Goal: Task Accomplishment & Management: Use online tool/utility

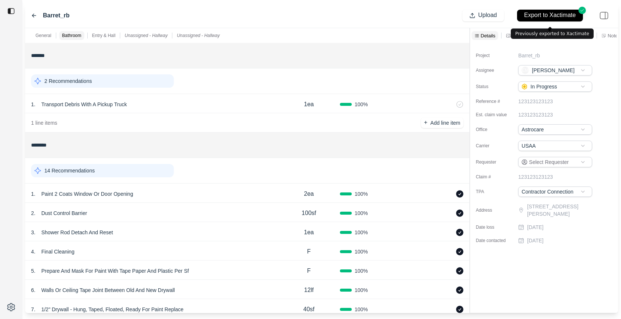
scroll to position [66, 0]
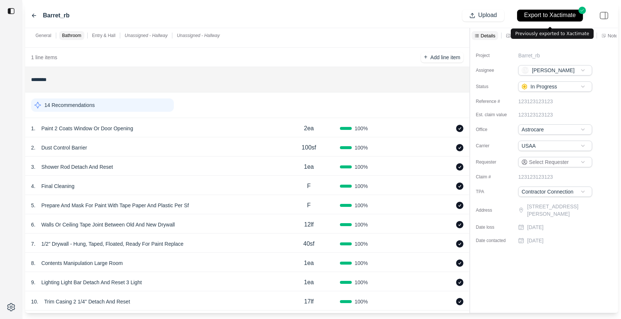
click at [36, 11] on div "Barret_rb" at bounding box center [50, 15] width 38 height 9
click at [35, 12] on div "Barret_rb" at bounding box center [50, 15] width 38 height 9
click at [32, 15] on icon at bounding box center [34, 16] width 6 height 6
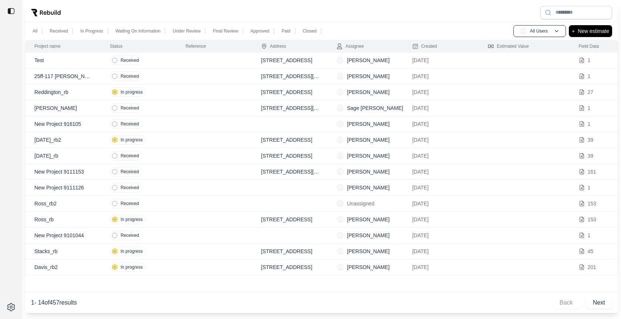
click at [209, 61] on td at bounding box center [214, 61] width 75 height 16
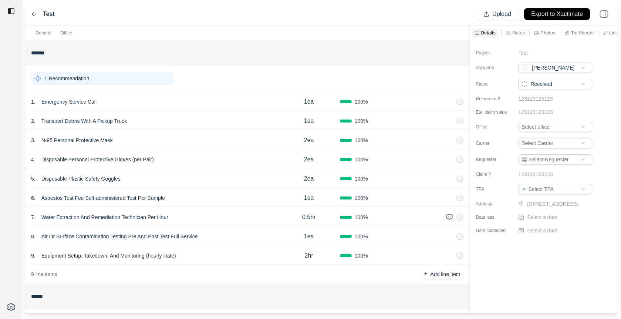
scroll to position [226, 0]
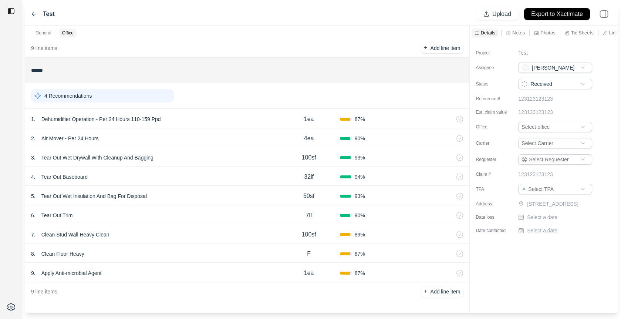
click at [228, 121] on div "1 . Dehumidifier Operation - Per 24 Hours 110-159 Ppd" at bounding box center [154, 119] width 247 height 10
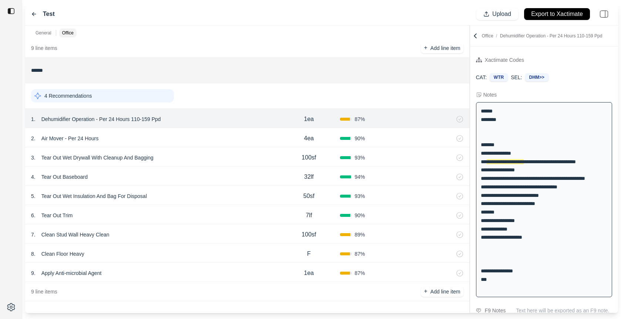
click at [221, 135] on div "2 . Air Mover - Per 24 Hours" at bounding box center [154, 138] width 247 height 10
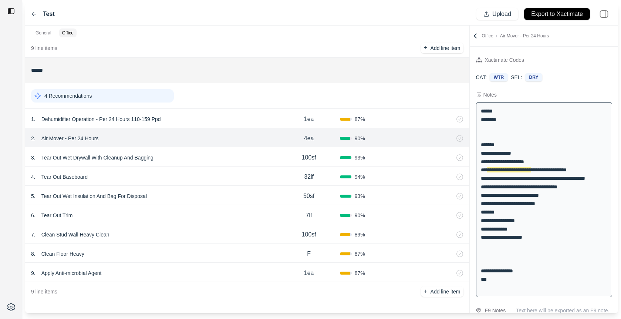
click at [66, 138] on p "Air Mover - Per 24 Hours" at bounding box center [69, 138] width 63 height 10
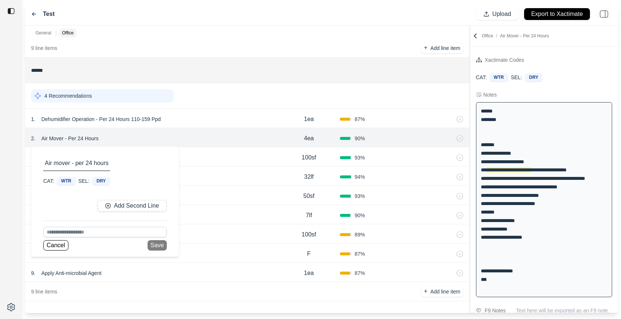
click at [9, 187] on div at bounding box center [11, 159] width 22 height 319
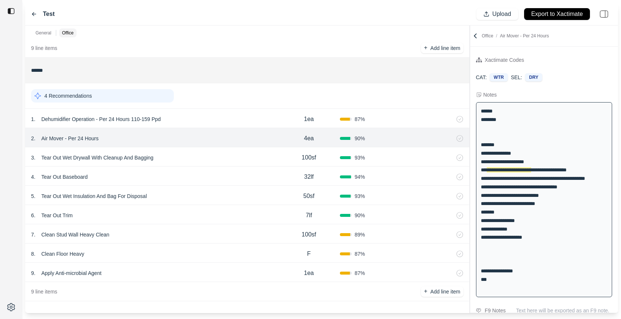
click at [200, 158] on div "3 . Tear Out Wet Drywall With Cleanup And Bagging" at bounding box center [154, 157] width 247 height 10
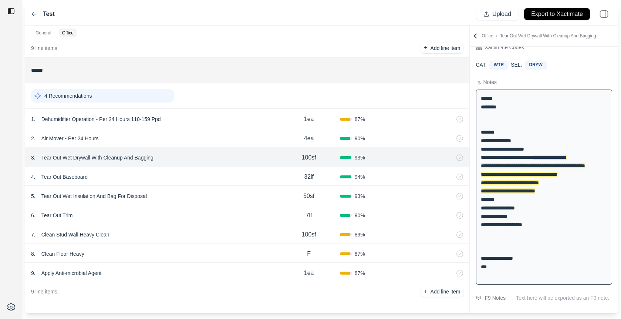
scroll to position [14, 0]
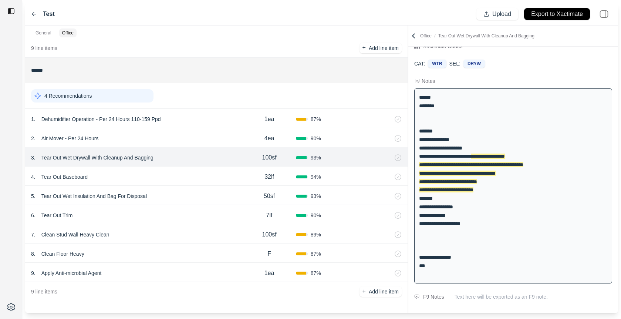
click at [408, 69] on div at bounding box center [408, 170] width 0 height 288
click at [163, 172] on div "4 . Tear Out Baseboard" at bounding box center [137, 177] width 212 height 10
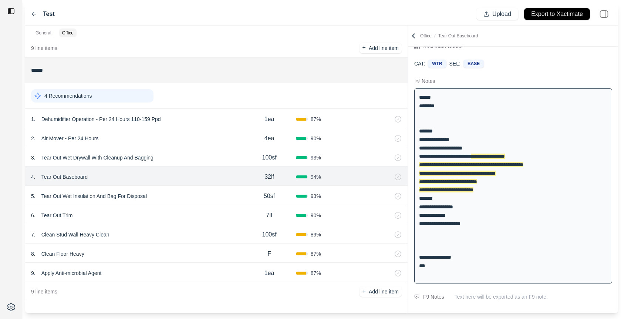
click at [174, 200] on div "5 . Tear Out Wet Insulation And Bag For Disposal" at bounding box center [137, 196] width 212 height 10
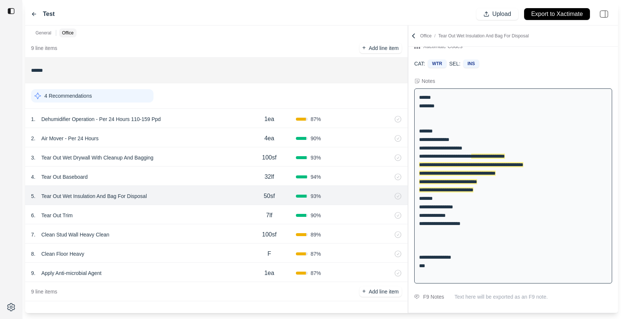
click at [181, 158] on div "3 . Tear Out Wet Drywall With Cleanup And Bagging" at bounding box center [137, 157] width 212 height 10
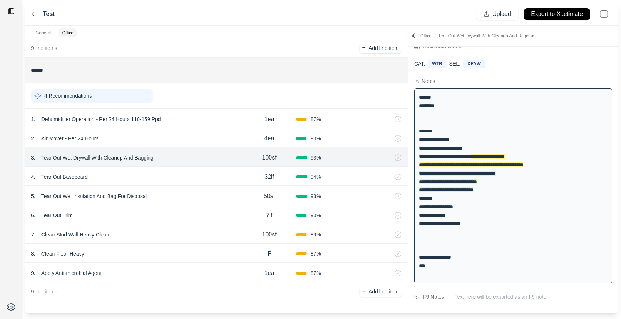
click at [120, 154] on p "Tear Out Wet Drywall With Cleanup And Bagging" at bounding box center [97, 157] width 118 height 10
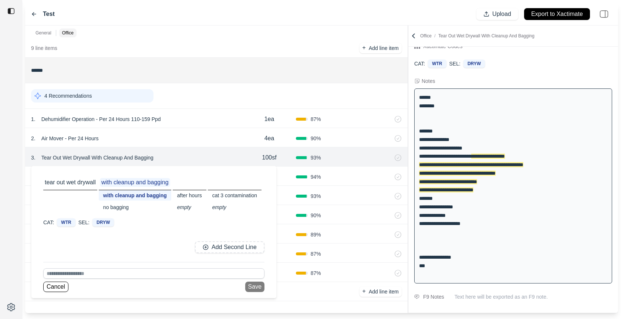
click at [104, 275] on input at bounding box center [153, 273] width 221 height 10
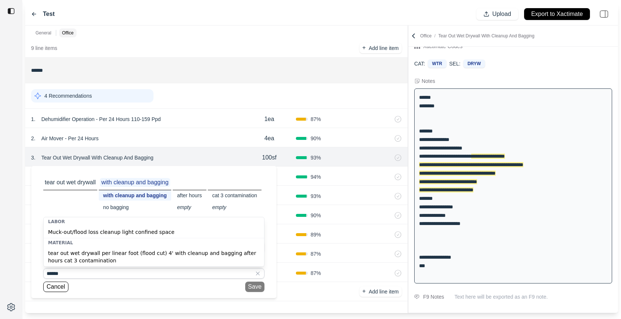
click at [103, 261] on div "tear out wet drywall per linear foot (flood cut) 4' with cleanup and bagging af…" at bounding box center [154, 256] width 221 height 19
type input "**********"
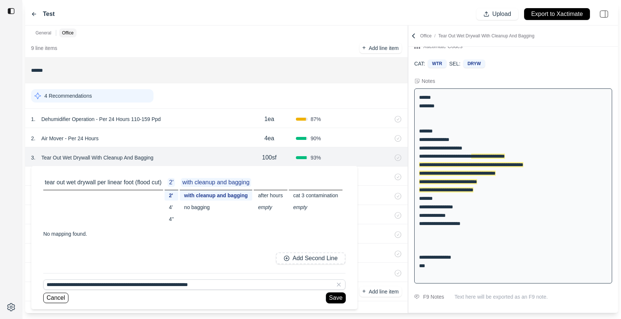
click at [338, 296] on button "Save" at bounding box center [335, 298] width 19 height 10
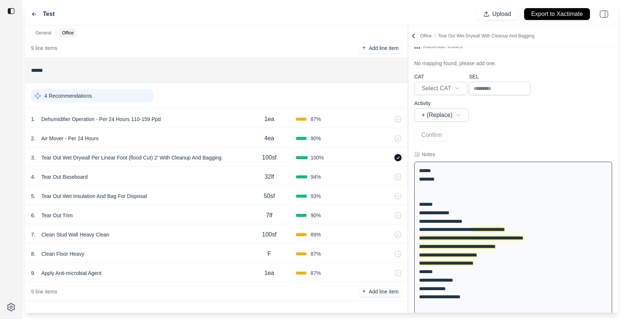
click at [398, 158] on icon at bounding box center [398, 157] width 7 height 7
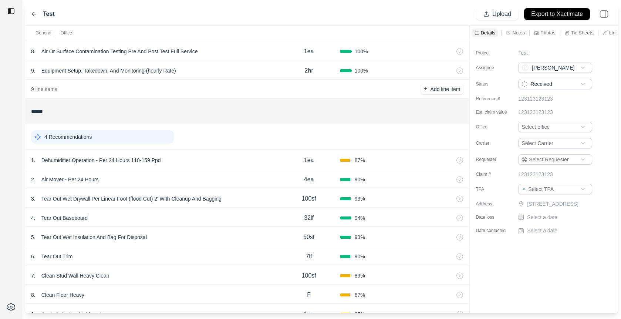
scroll to position [226, 0]
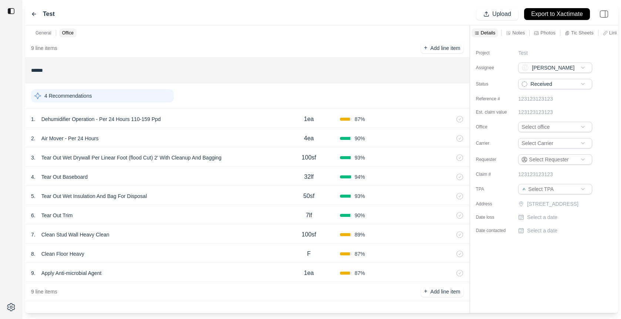
click at [252, 157] on div "3 . Tear Out Wet Drywall Per Linear Foot (flood Cut) 2' With Cleanup And Bagging" at bounding box center [154, 157] width 247 height 10
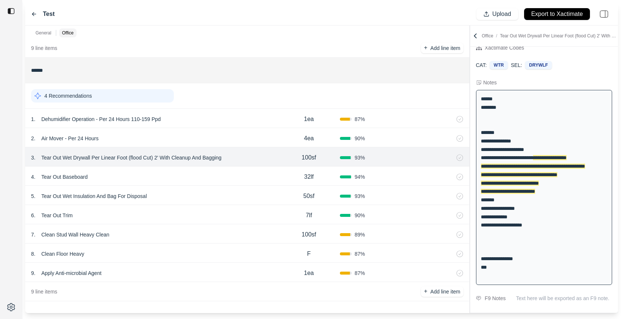
scroll to position [14, 0]
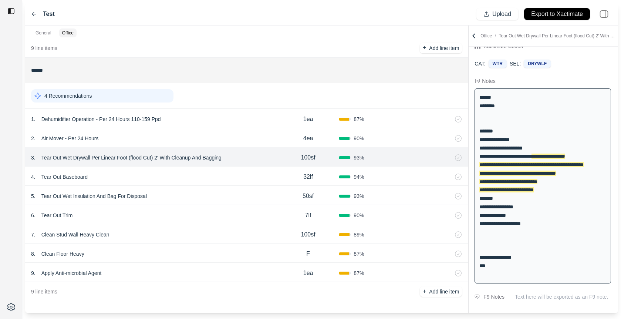
click at [399, 77] on div "General Office ******* 1 Recommendation 1 . Emergency Service Call 1ea 100 % 2 …" at bounding box center [321, 170] width 593 height 288
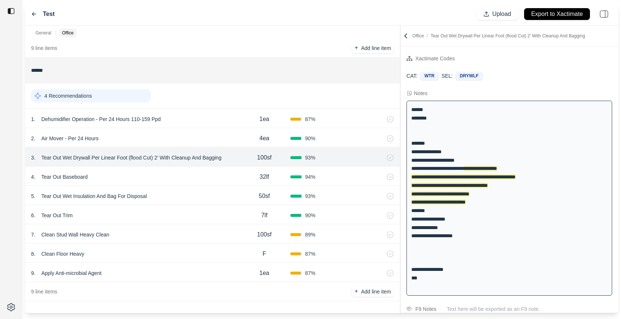
scroll to position [0, 0]
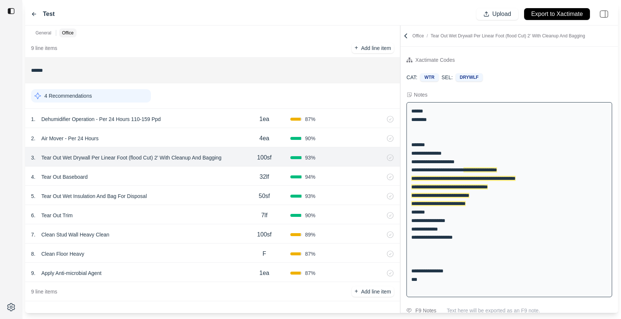
click at [197, 183] on div "4 . Tear Out Baseboard 32lf 94 %" at bounding box center [212, 176] width 375 height 19
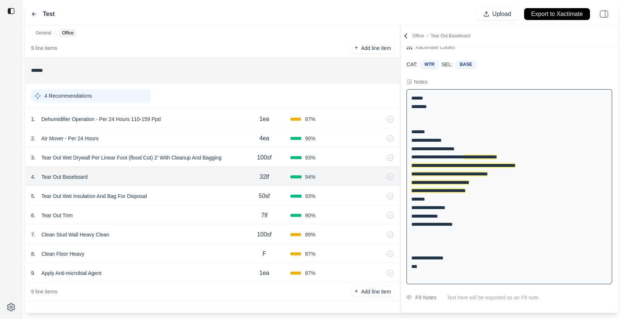
scroll to position [14, 0]
click at [197, 194] on div "5 . Tear Out Wet Insulation And Bag For Disposal" at bounding box center [135, 196] width 208 height 10
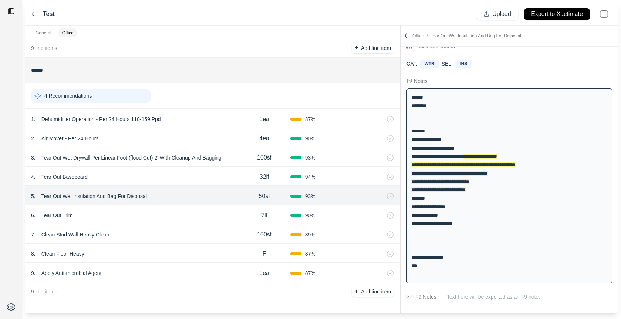
click at [191, 212] on div "6 . Tear Out Trim" at bounding box center [135, 215] width 208 height 10
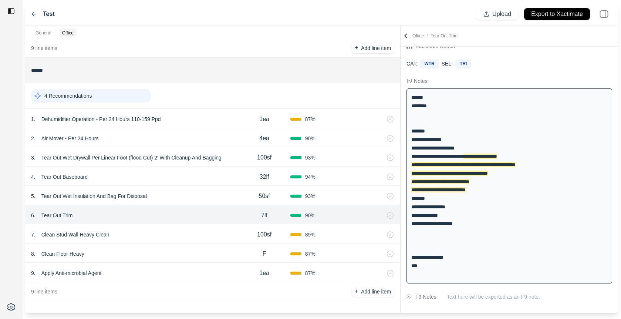
click at [170, 234] on div "7 . Clean Stud Wall Heavy Clean" at bounding box center [135, 234] width 208 height 10
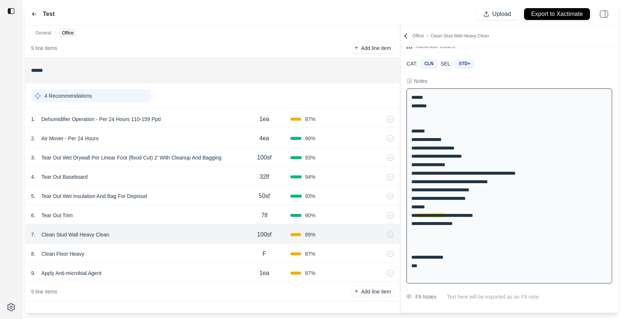
click at [170, 249] on div "8 . Clean Floor Heavy" at bounding box center [135, 254] width 208 height 10
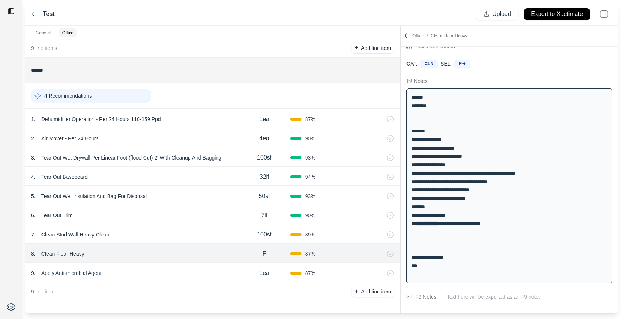
click at [170, 265] on div "9 . Apply Anti-microbial Agent 1ea 87 %" at bounding box center [212, 272] width 375 height 19
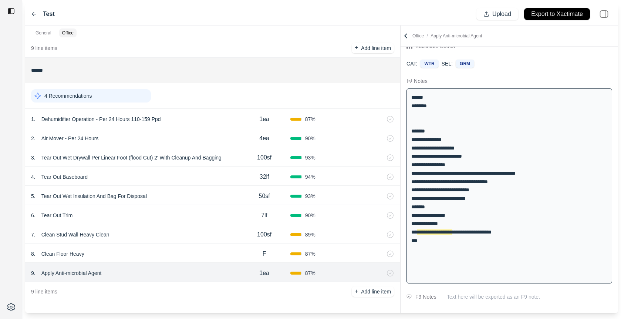
scroll to position [0, 0]
